Goal: Transaction & Acquisition: Purchase product/service

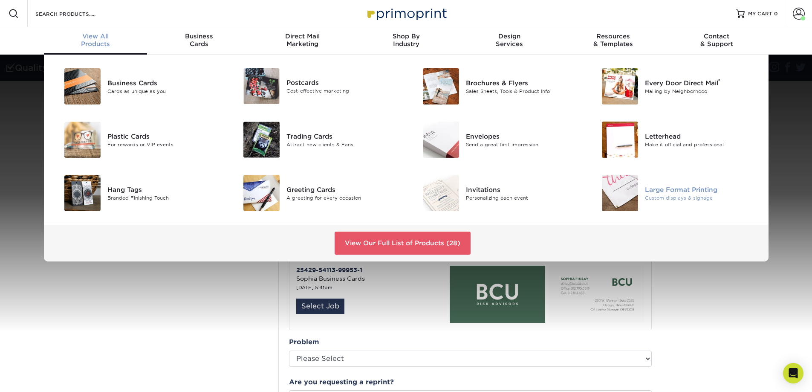
click at [635, 187] on img at bounding box center [620, 193] width 36 height 36
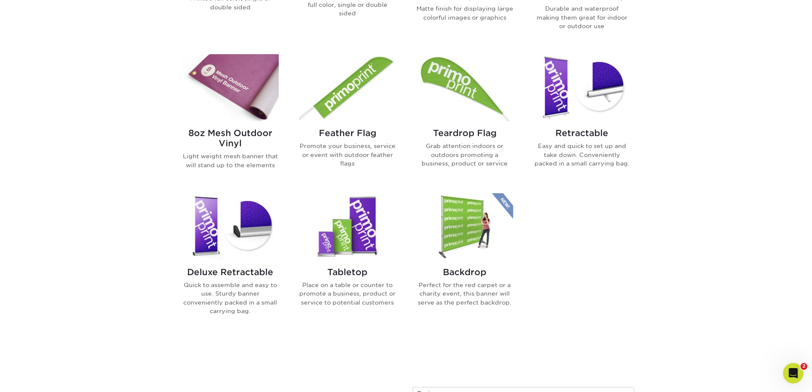
scroll to position [469, 0]
click at [470, 98] on img at bounding box center [464, 87] width 97 height 67
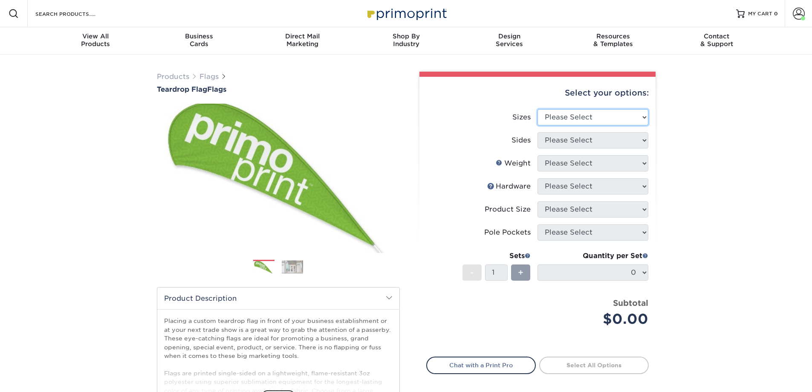
click at [610, 119] on select "Please Select 24" x 36" 24" x 81" 32" x 70" 32" x 99" 32" x 123" 36" x 123" 37"…" at bounding box center [592, 117] width 111 height 16
click at [737, 196] on div "Products Flags Teardrop Flag Flags Next" at bounding box center [406, 282] width 812 height 455
click at [288, 265] on img at bounding box center [292, 266] width 21 height 13
